Goal: Book appointment/travel/reservation

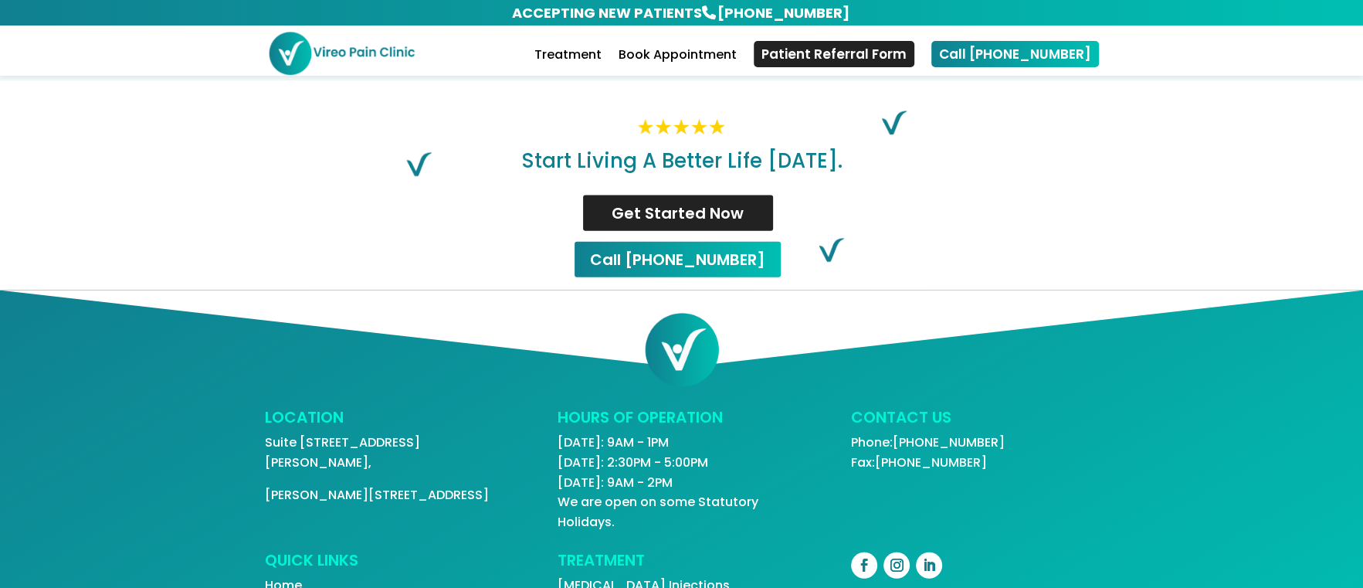
scroll to position [3272, 0]
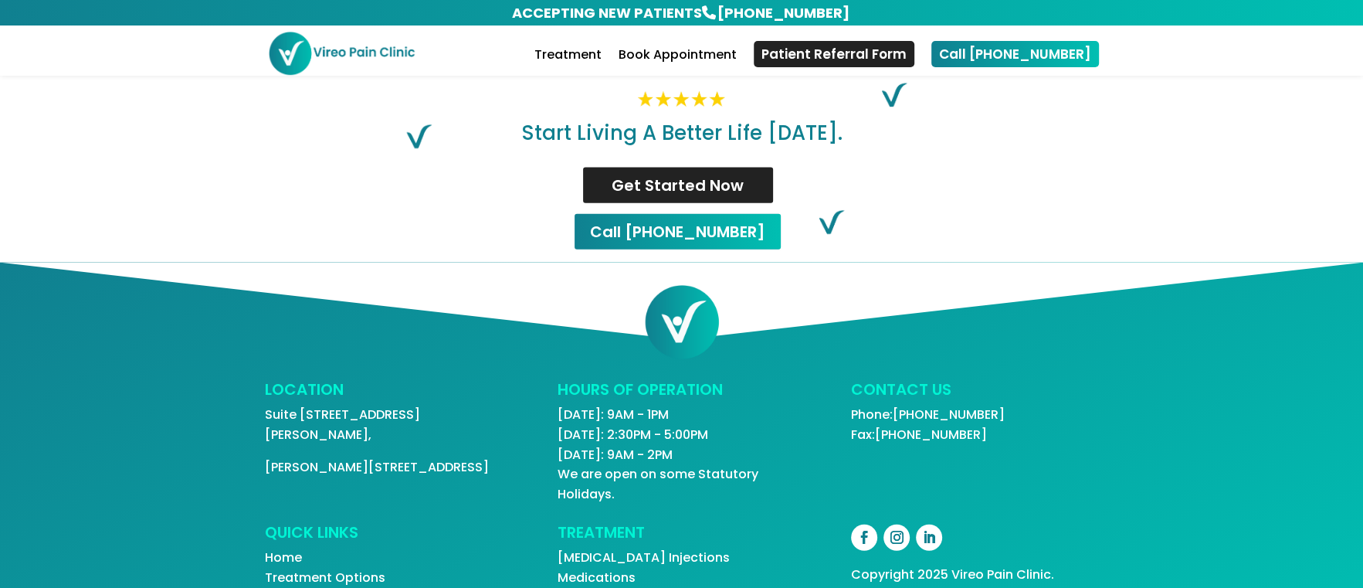
click at [356, 406] on link "Suite [STREET_ADDRESS][PERSON_NAME]," at bounding box center [342, 425] width 155 height 38
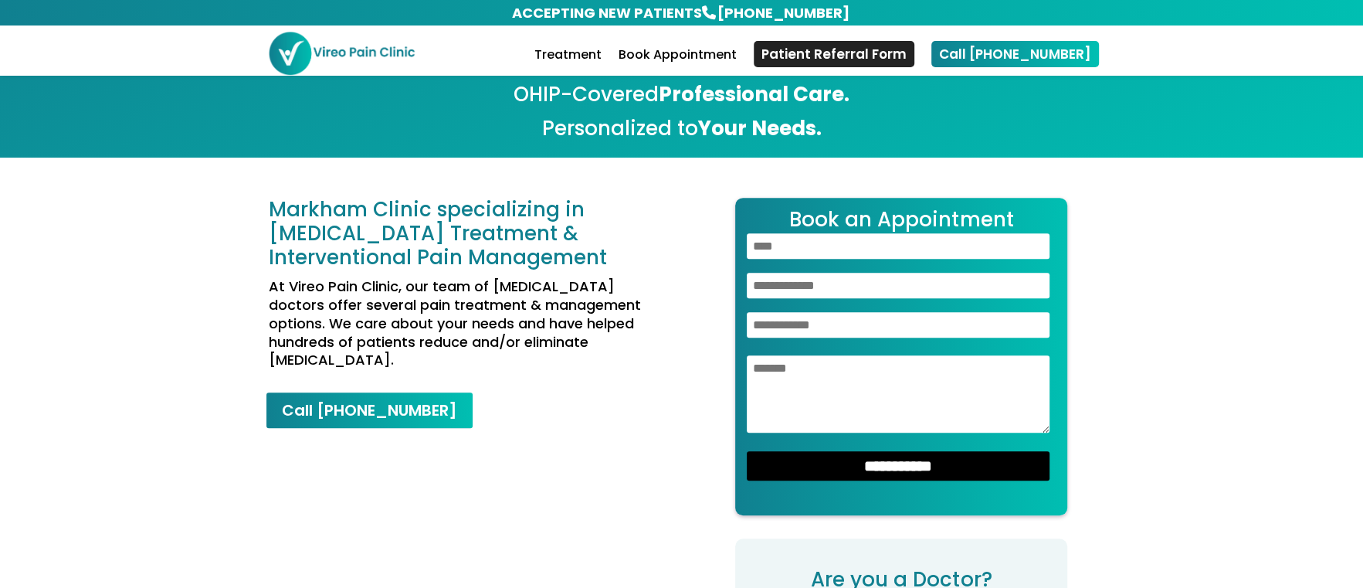
scroll to position [800, 0]
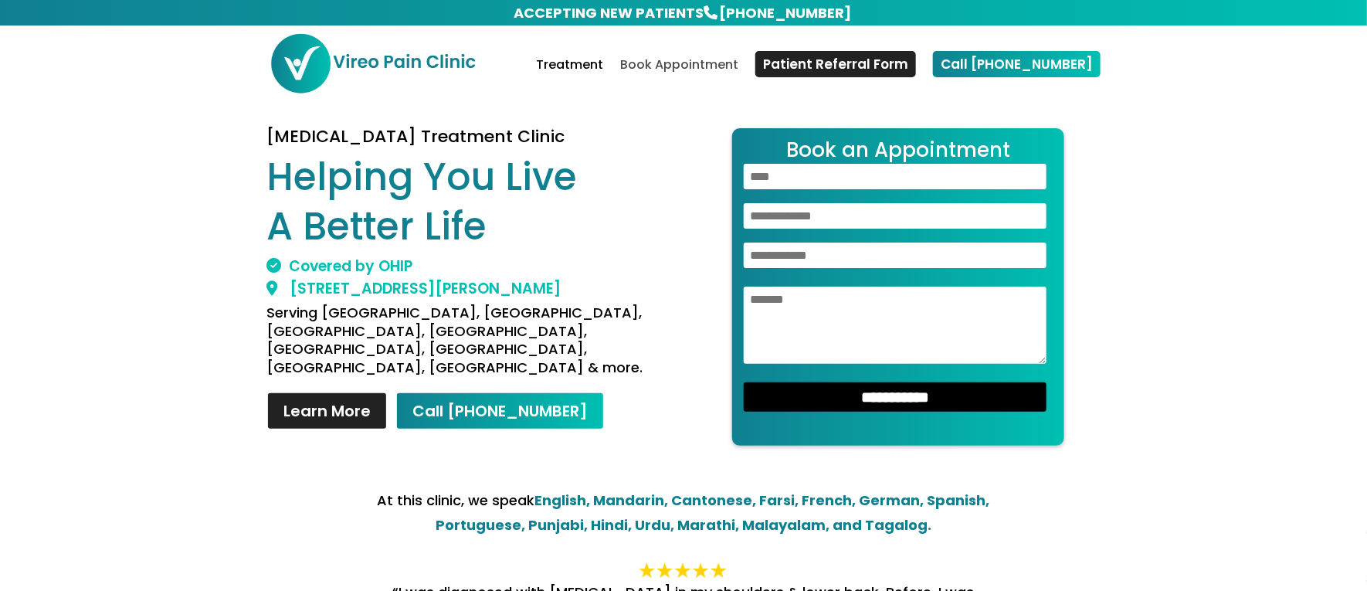
click at [718, 60] on link "Book Appointment" at bounding box center [679, 77] width 118 height 36
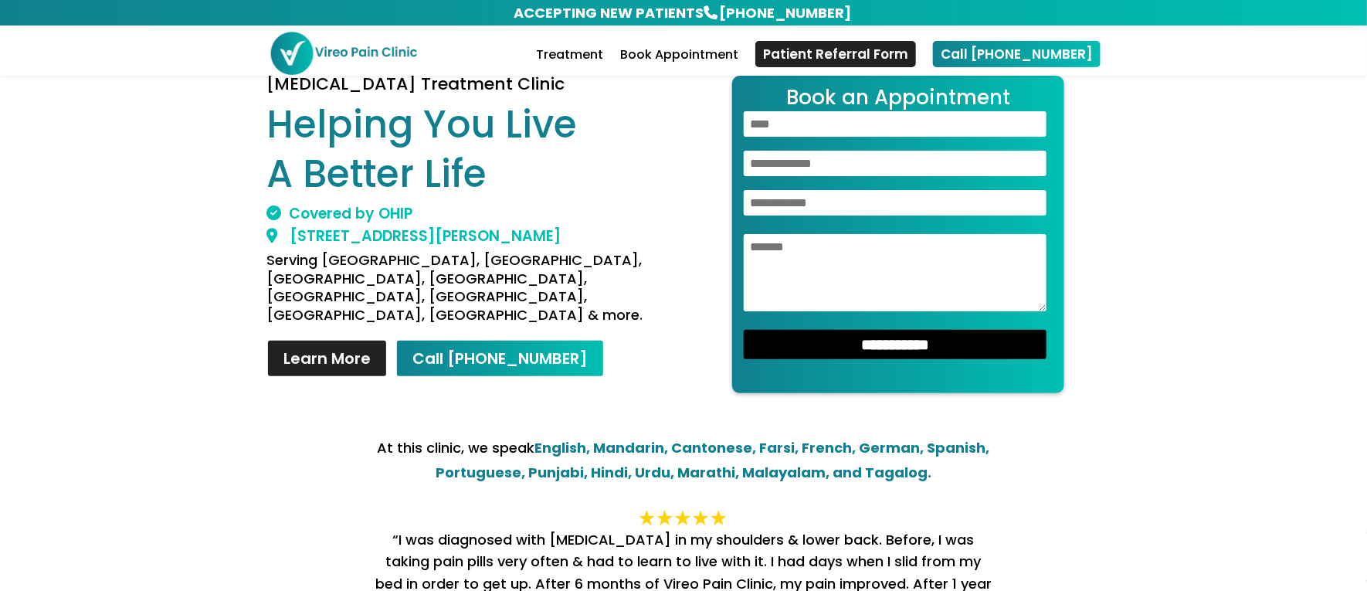
scroll to position [33, 0]
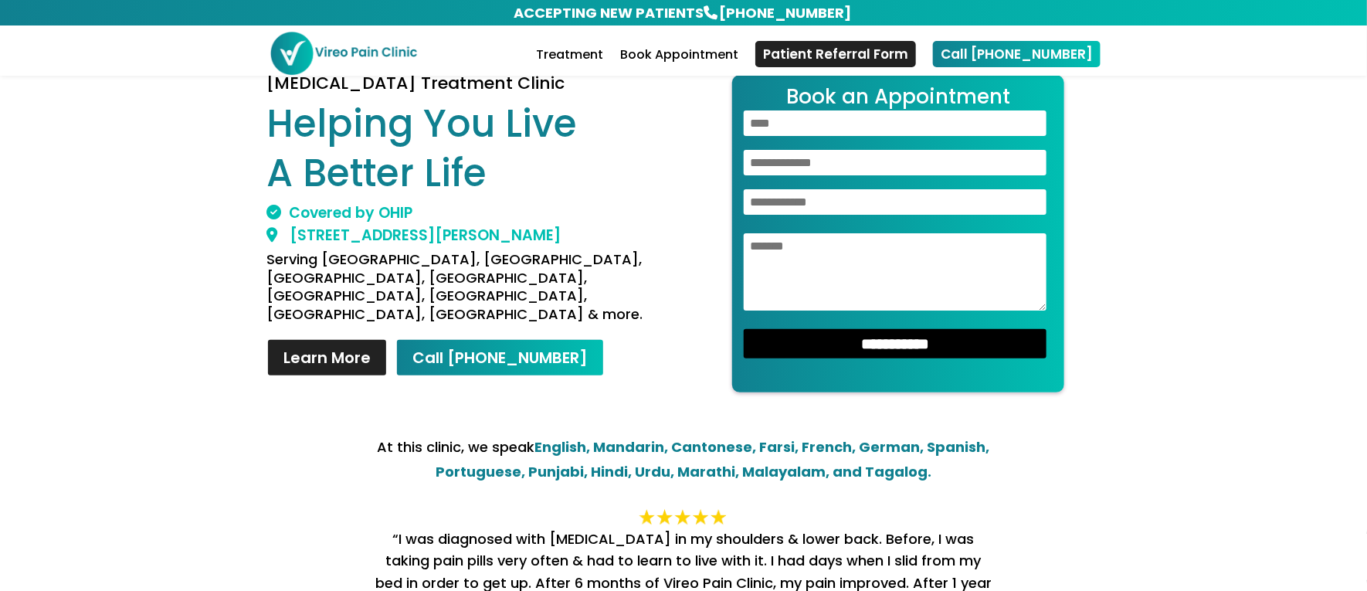
click at [841, 130] on input "Contact form" at bounding box center [895, 122] width 303 height 25
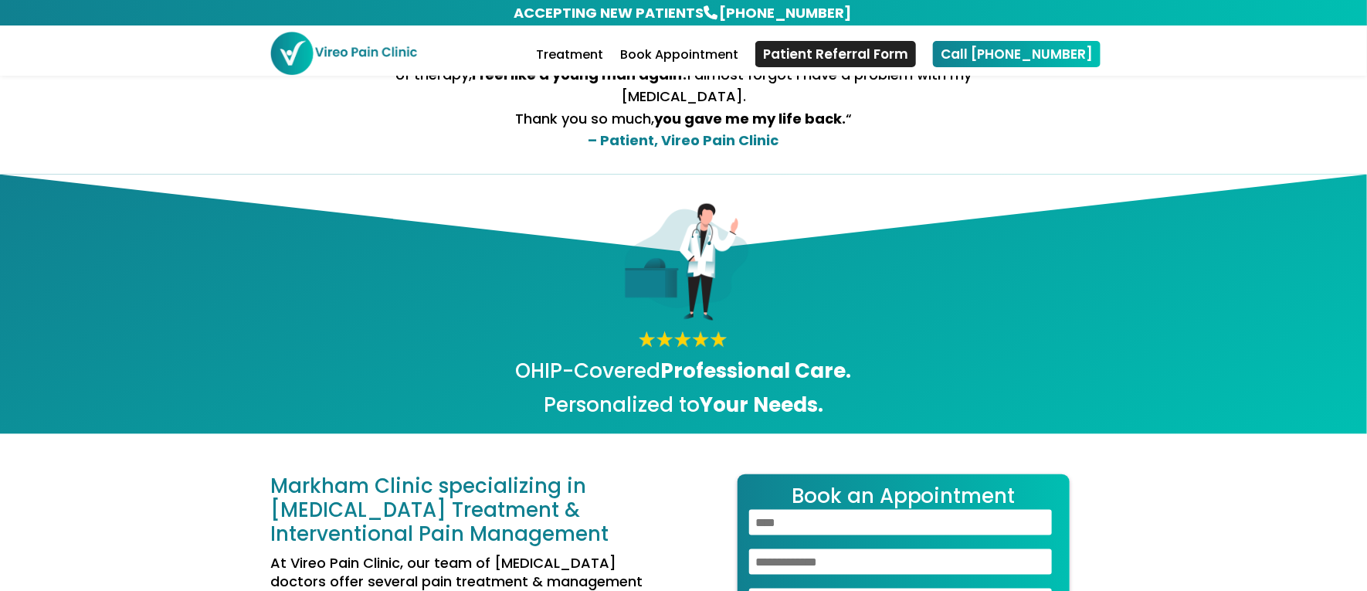
scroll to position [883, 0]
